Goal: Task Accomplishment & Management: Use online tool/utility

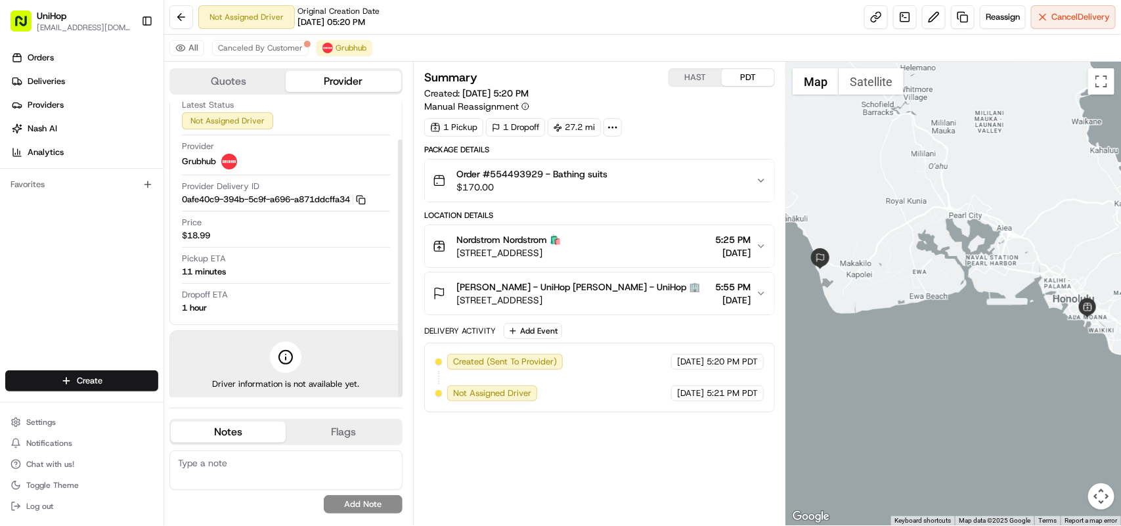
scroll to position [43, 0]
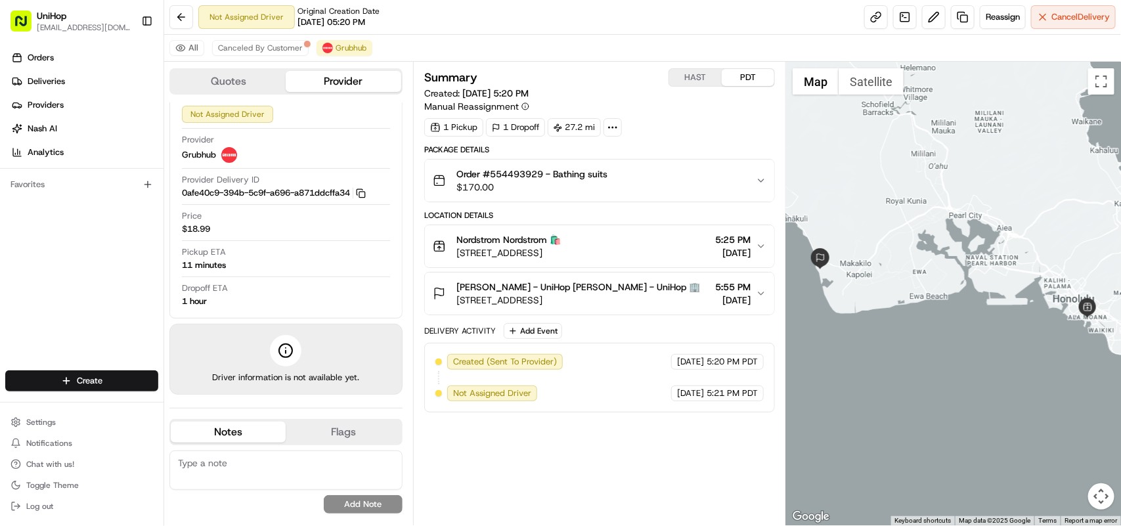
click at [760, 177] on icon "button" at bounding box center [761, 180] width 11 height 11
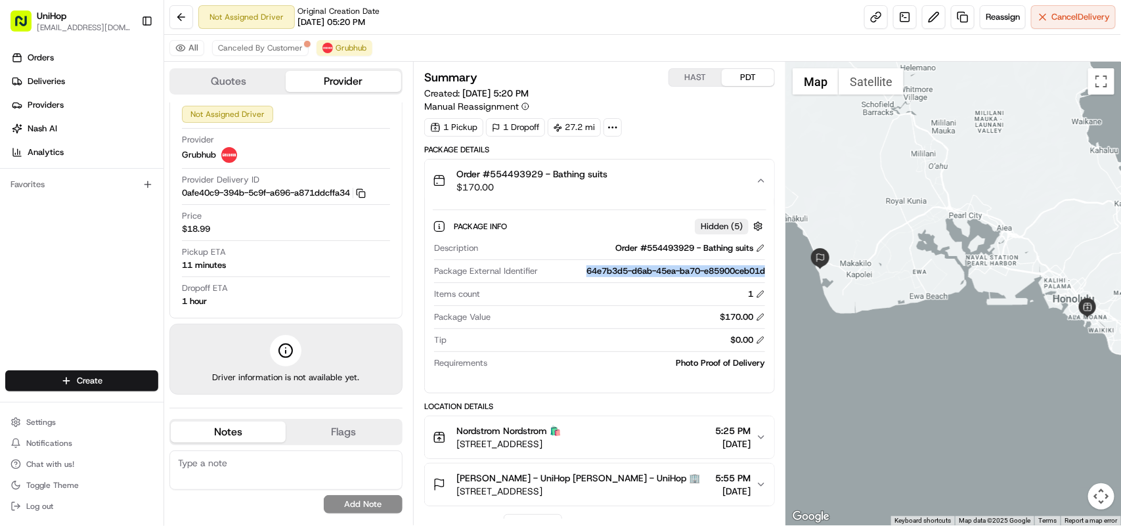
drag, startPoint x: 582, startPoint y: 271, endPoint x: 767, endPoint y: 273, distance: 185.2
click at [767, 273] on div "Package Info Hidden ( 5 ) Description Order #554493929 - Bathing suits Package …" at bounding box center [599, 292] width 349 height 181
copy div "64e7b3d5-d6ab-45ea-ba70-e85900ceb01d"
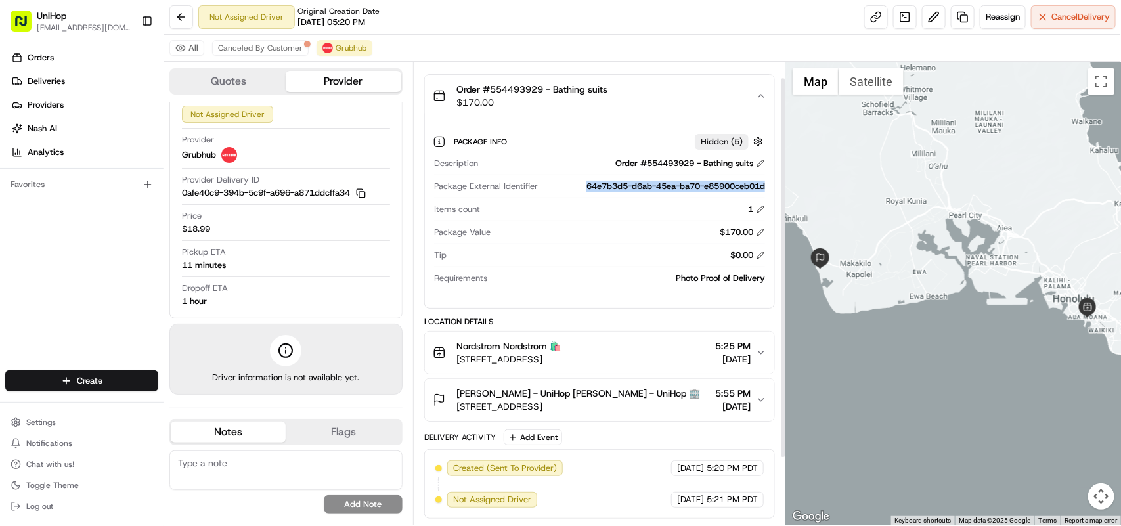
scroll to position [100, 0]
click at [97, 257] on div "Orders Deliveries Providers [PERSON_NAME] Analytics Favorites" at bounding box center [82, 210] width 164 height 336
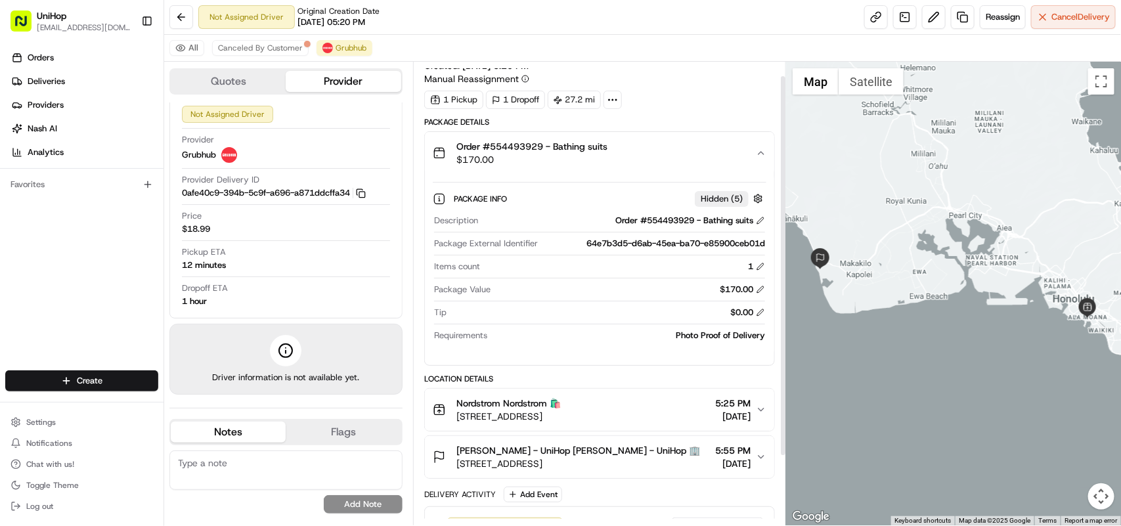
scroll to position [0, 0]
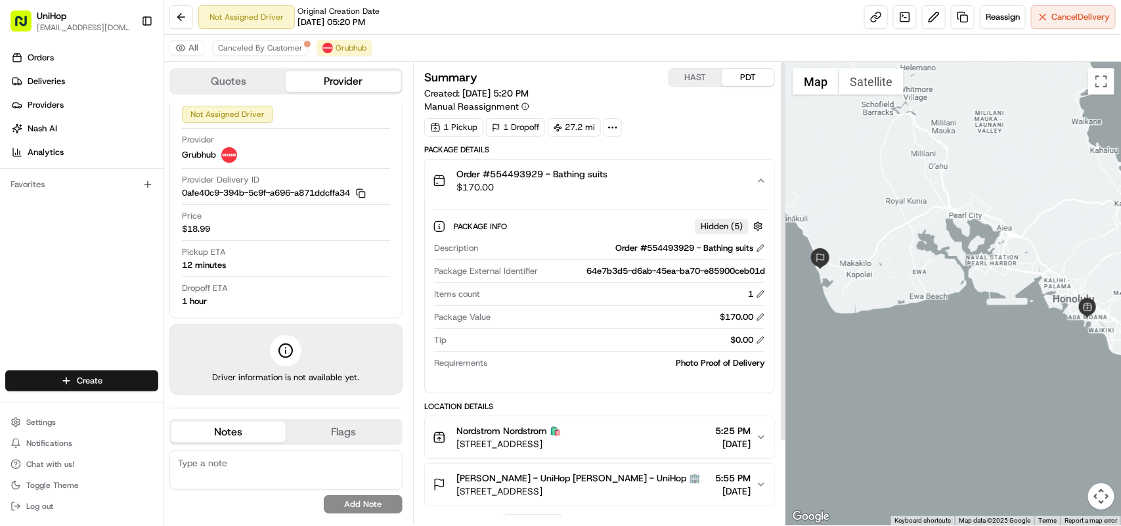
click at [697, 83] on button "HAST" at bounding box center [695, 77] width 53 height 17
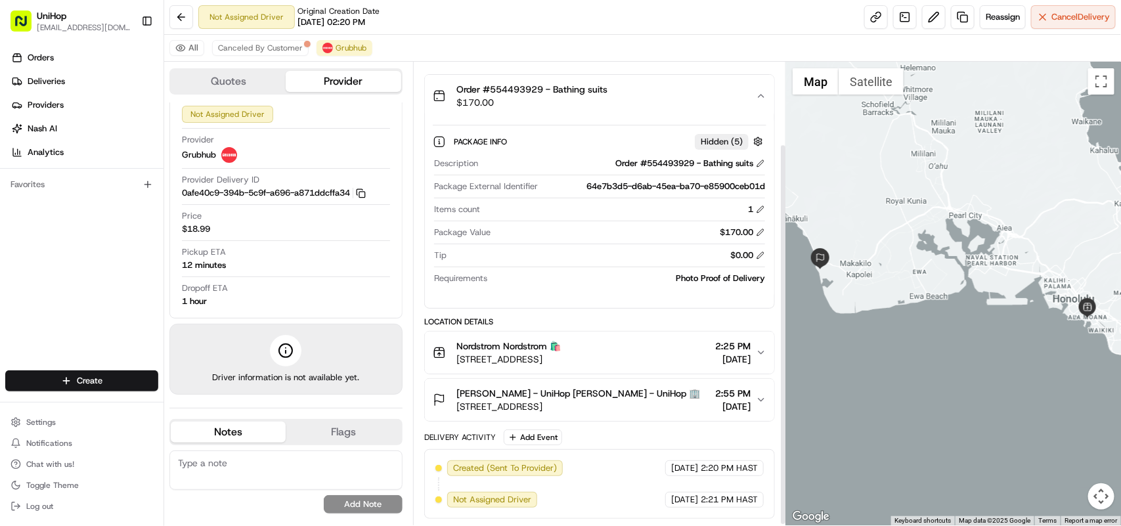
scroll to position [100, 0]
